Goal: Transaction & Acquisition: Purchase product/service

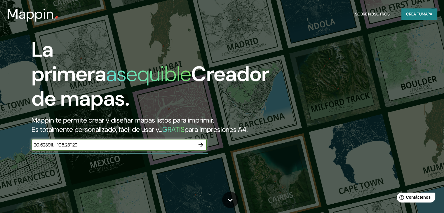
type input "20.623911, -105.231129"
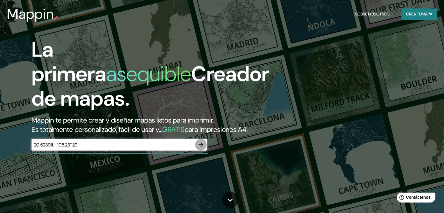
click at [199, 148] on icon "button" at bounding box center [200, 144] width 7 height 7
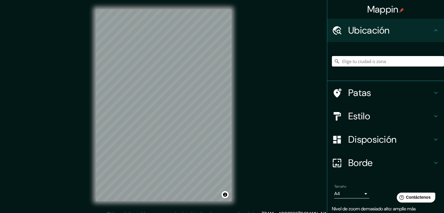
click at [348, 60] on input "Elige tu ciudad o zona" at bounding box center [388, 61] width 112 height 11
paste input "20.623911, -105.231129"
click at [273, 142] on div "Mappin Ubicación 20.623911, -105.231129 Patas Estilo Disposición Borde Elige un…" at bounding box center [222, 110] width 444 height 220
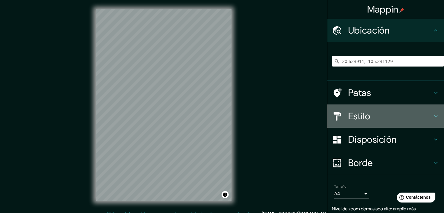
click at [427, 114] on h4 "Estilo" at bounding box center [390, 116] width 84 height 12
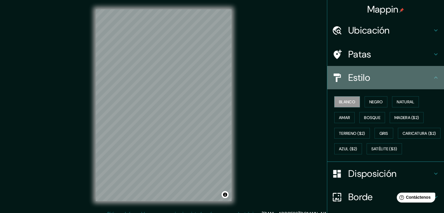
click at [426, 79] on h4 "Estilo" at bounding box center [390, 78] width 84 height 12
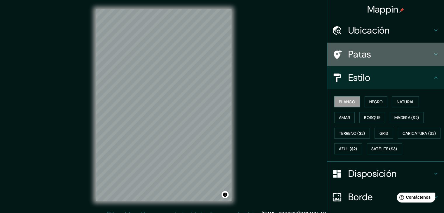
click at [372, 54] on h4 "Patas" at bounding box center [390, 54] width 84 height 12
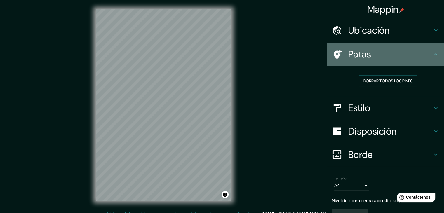
click at [372, 54] on h4 "Patas" at bounding box center [390, 54] width 84 height 12
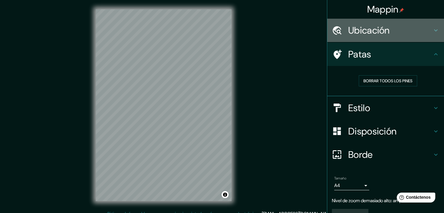
click at [371, 32] on font "Ubicación" at bounding box center [368, 30] width 41 height 12
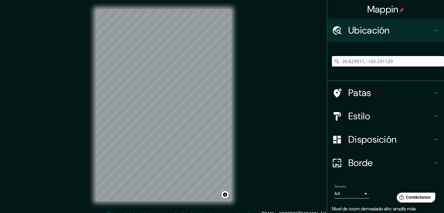
click at [405, 61] on input "20.623911, -105.231129" at bounding box center [388, 61] width 112 height 11
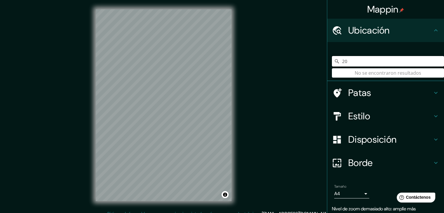
type input "2"
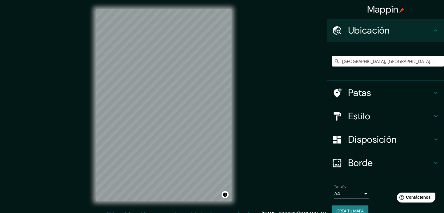
scroll to position [10, 0]
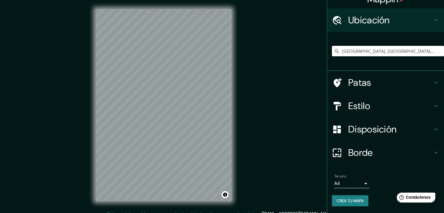
type input "[GEOGRAPHIC_DATA], [GEOGRAPHIC_DATA], [GEOGRAPHIC_DATA]"
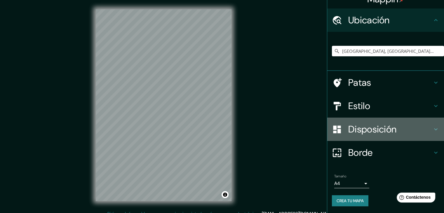
click at [386, 128] on font "Disposición" at bounding box center [372, 129] width 48 height 12
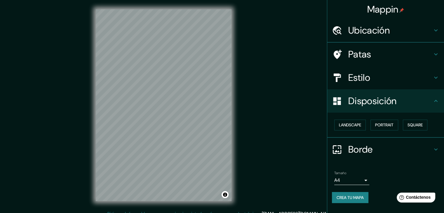
scroll to position [0, 0]
click at [378, 76] on h4 "Estilo" at bounding box center [390, 78] width 84 height 12
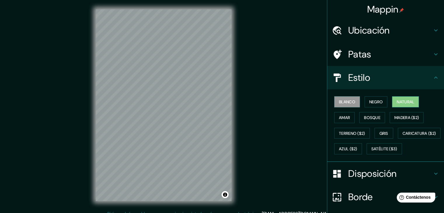
click at [397, 99] on font "Natural" at bounding box center [406, 101] width 18 height 5
click at [374, 100] on font "Negro" at bounding box center [376, 101] width 14 height 5
click at [351, 102] on font "Blanco" at bounding box center [347, 101] width 16 height 5
click at [341, 116] on font "Amar" at bounding box center [344, 117] width 11 height 5
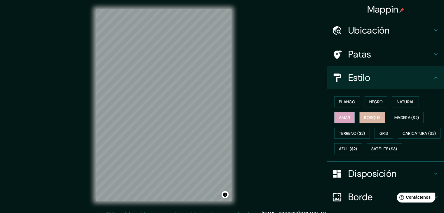
click at [361, 121] on button "Bosque" at bounding box center [372, 117] width 26 height 11
click at [386, 132] on button "Gris" at bounding box center [383, 133] width 19 height 11
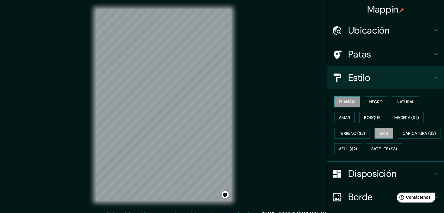
click at [353, 100] on button "Blanco" at bounding box center [347, 101] width 26 height 11
click at [354, 185] on div "Disposición" at bounding box center [385, 173] width 117 height 23
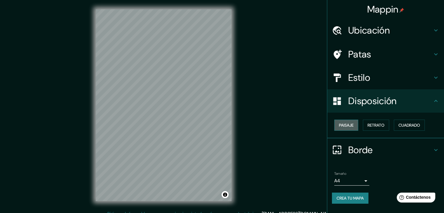
click at [353, 127] on font "Paisaje" at bounding box center [346, 125] width 15 height 5
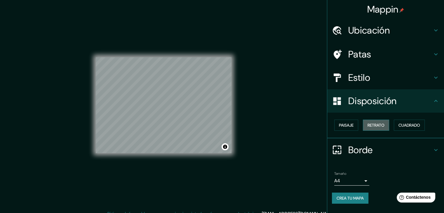
click at [381, 125] on font "Retrato" at bounding box center [375, 125] width 17 height 5
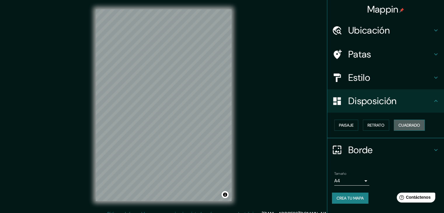
click at [408, 127] on font "Cuadrado" at bounding box center [409, 125] width 22 height 5
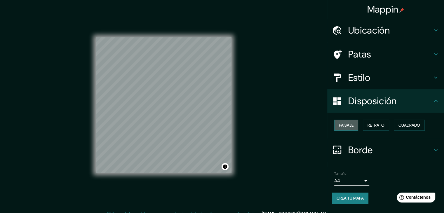
click at [350, 124] on font "Paisaje" at bounding box center [346, 125] width 15 height 5
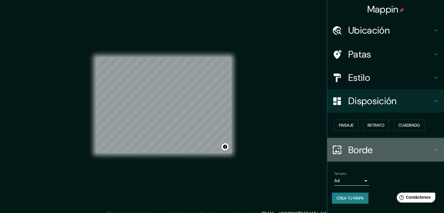
click at [393, 150] on h4 "Borde" at bounding box center [390, 150] width 84 height 12
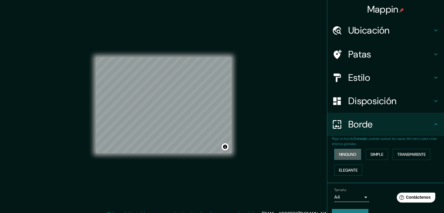
click at [341, 153] on font "Ninguno" at bounding box center [348, 154] width 18 height 5
click at [375, 156] on font "Simple" at bounding box center [376, 154] width 13 height 5
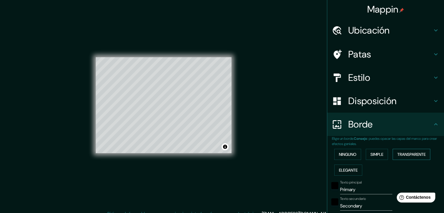
drag, startPoint x: 403, startPoint y: 160, endPoint x: 404, endPoint y: 157, distance: 3.0
click at [404, 157] on div "Ninguno Simple Transparente Elegante" at bounding box center [388, 163] width 112 height 32
click at [404, 157] on font "Transparente" at bounding box center [411, 155] width 28 height 8
click at [345, 169] on font "Elegante" at bounding box center [348, 170] width 19 height 5
click at [345, 156] on font "Ninguno" at bounding box center [348, 154] width 18 height 5
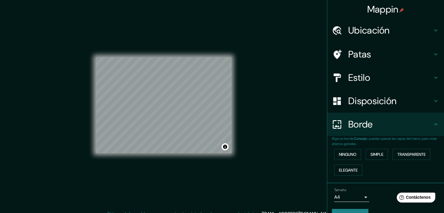
scroll to position [13, 0]
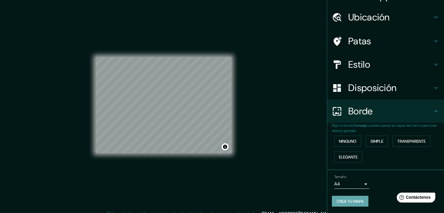
click at [357, 202] on font "Crea tu mapa" at bounding box center [349, 201] width 27 height 5
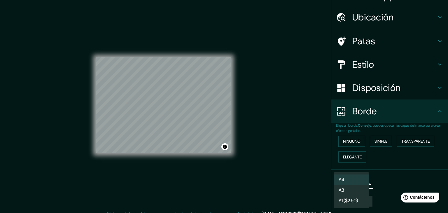
click at [360, 185] on body "Mappin Ubicación [GEOGRAPHIC_DATA], [GEOGRAPHIC_DATA], [GEOGRAPHIC_DATA] [GEOGR…" at bounding box center [224, 106] width 448 height 213
click at [344, 192] on li "A3" at bounding box center [351, 190] width 35 height 11
type input "a4"
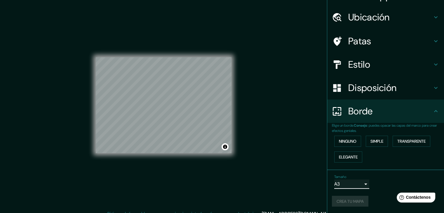
scroll to position [0, 0]
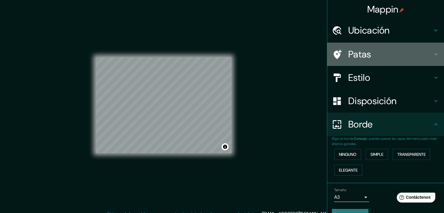
click at [359, 59] on font "Patas" at bounding box center [359, 54] width 23 height 12
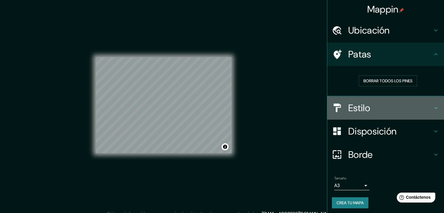
click at [355, 111] on font "Estilo" at bounding box center [359, 108] width 22 height 12
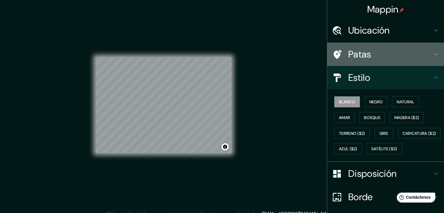
click at [349, 54] on font "Patas" at bounding box center [359, 54] width 23 height 12
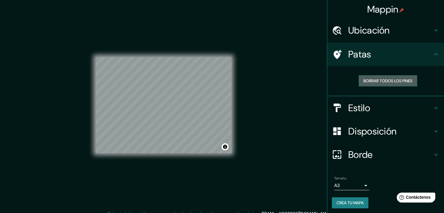
click at [372, 81] on font "Borrar todos los pines" at bounding box center [387, 80] width 49 height 5
click at [400, 80] on font "Borrar todos los pines" at bounding box center [387, 80] width 49 height 5
